Goal: Task Accomplishment & Management: Use online tool/utility

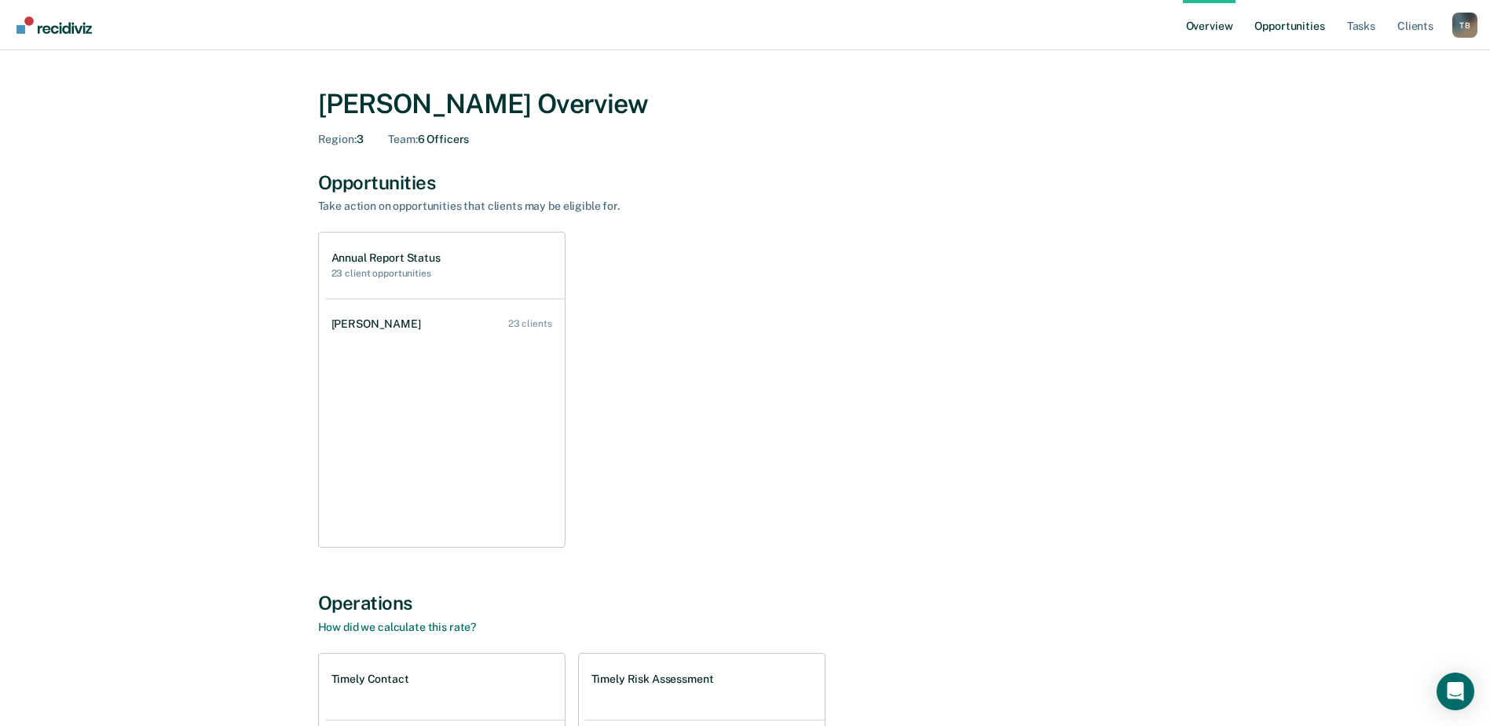
click at [1300, 28] on link "Opportunities" at bounding box center [1289, 25] width 76 height 50
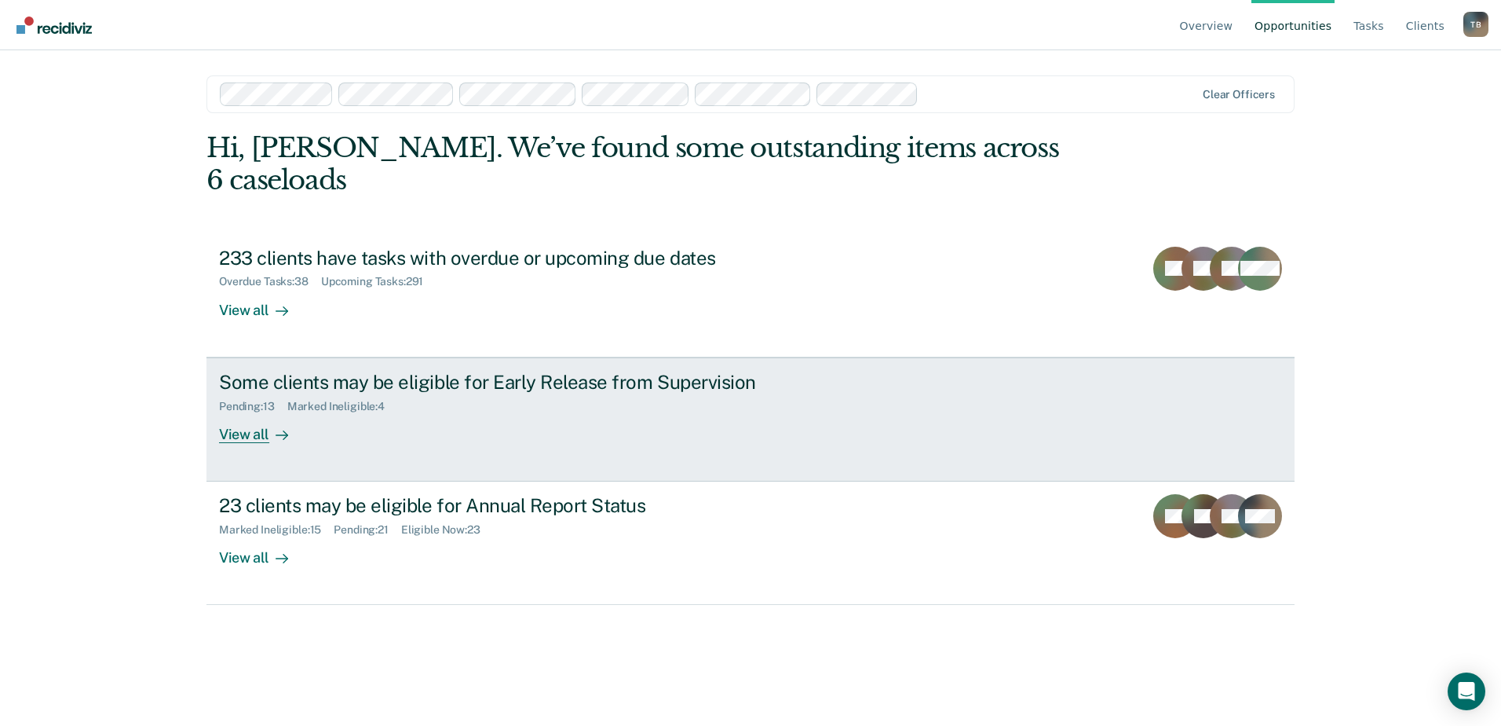
click at [350, 371] on div "Some clients may be eligible for Early Release from Supervision" at bounding box center [494, 382] width 551 height 23
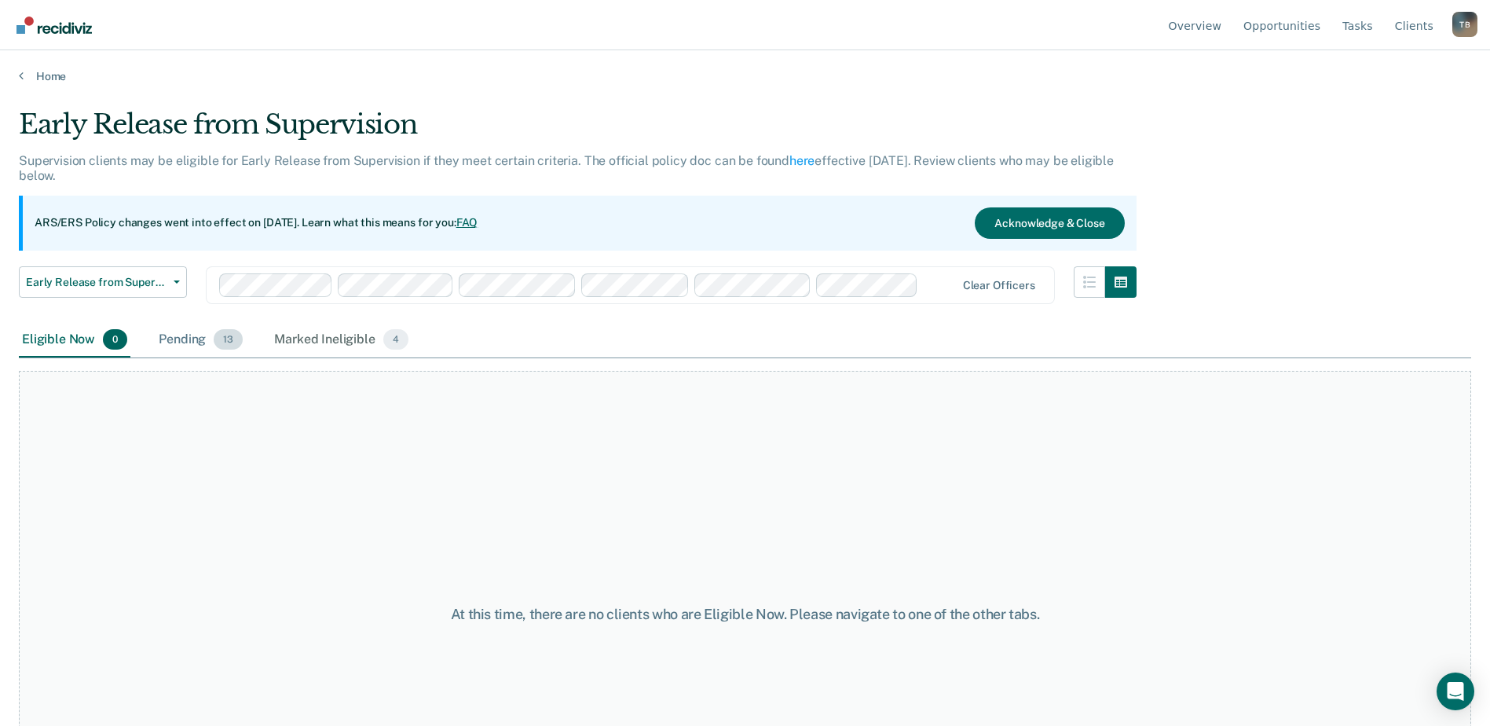
click at [190, 338] on div "Pending 13" at bounding box center [200, 340] width 90 height 35
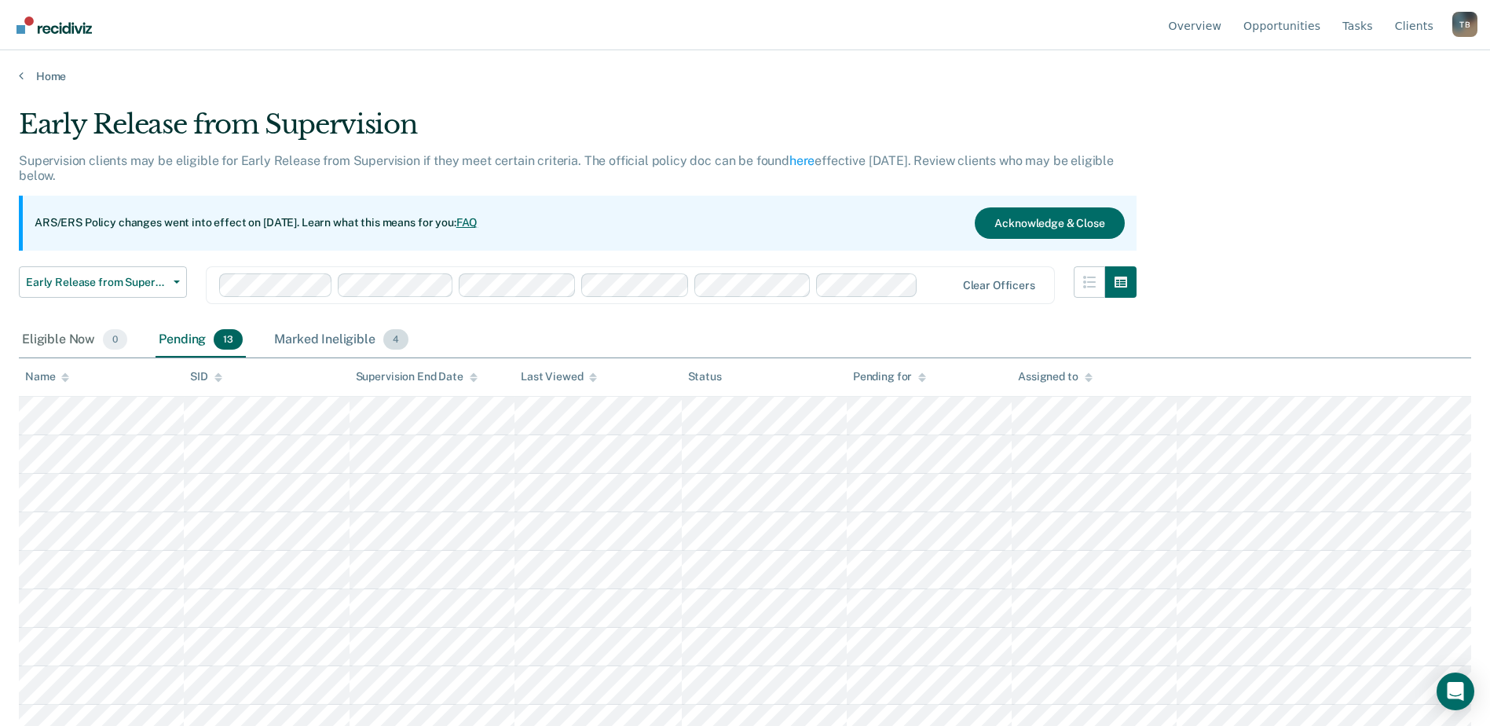
click at [305, 340] on div "Marked Ineligible 4" at bounding box center [341, 340] width 141 height 35
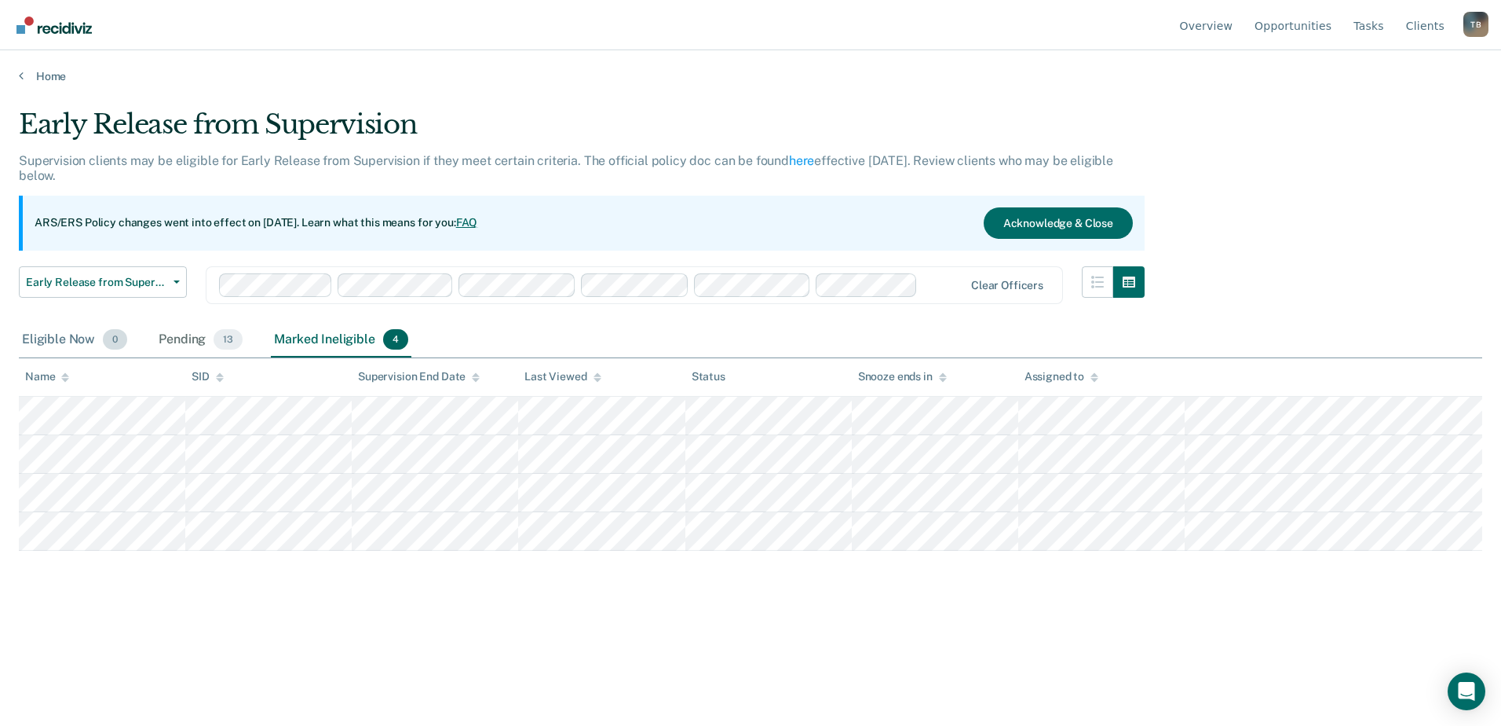
click at [49, 335] on div "Eligible Now 0" at bounding box center [75, 340] width 112 height 35
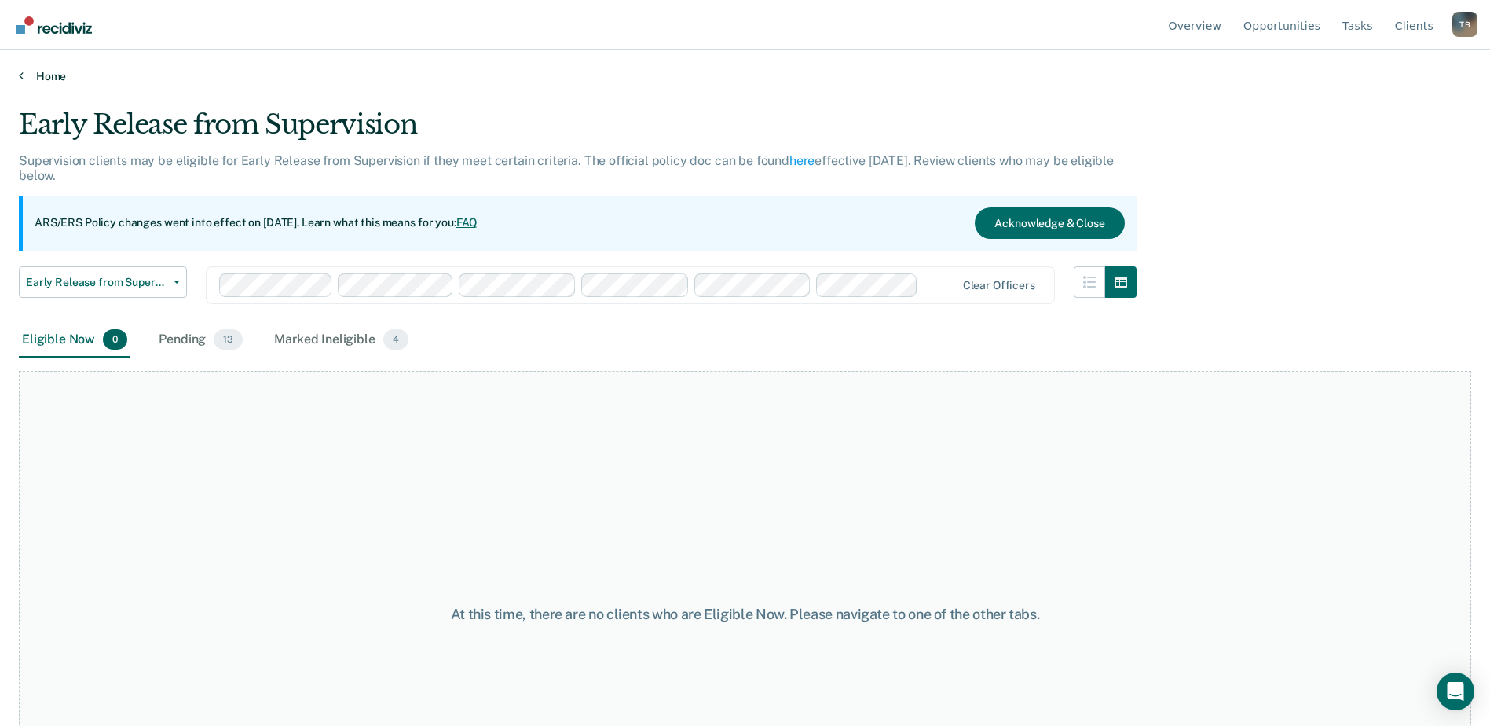
click at [35, 72] on link "Home" at bounding box center [745, 76] width 1452 height 14
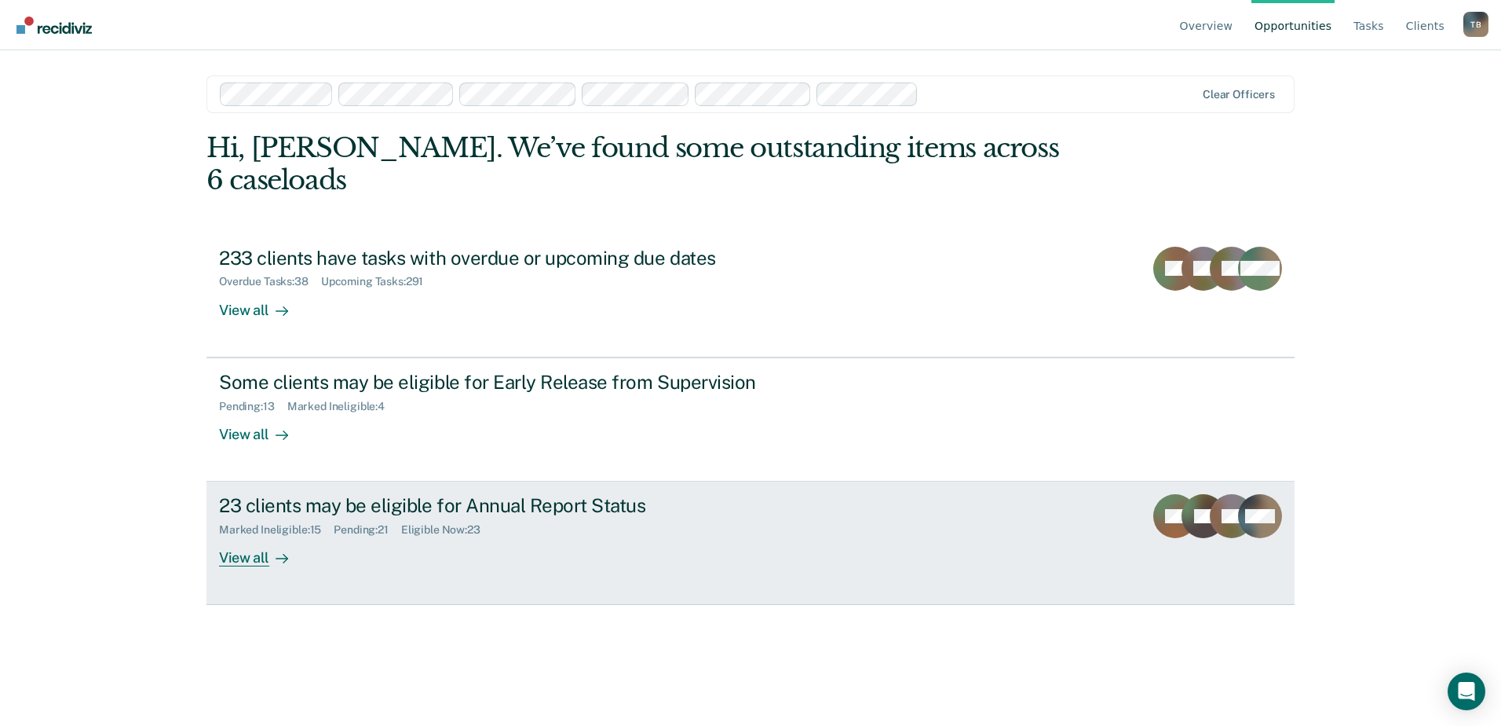
click at [323, 494] on div "23 clients may be eligible for Annual Report Status" at bounding box center [494, 505] width 551 height 23
